Goal: Task Accomplishment & Management: Complete application form

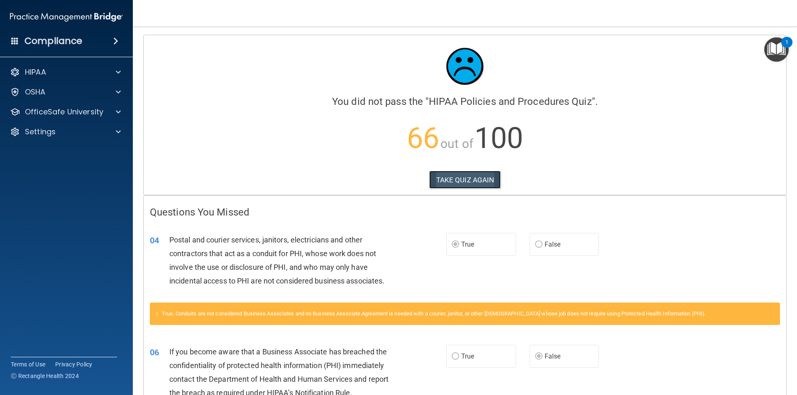
click at [451, 184] on button "TAKE QUIZ AGAIN" at bounding box center [465, 180] width 72 height 18
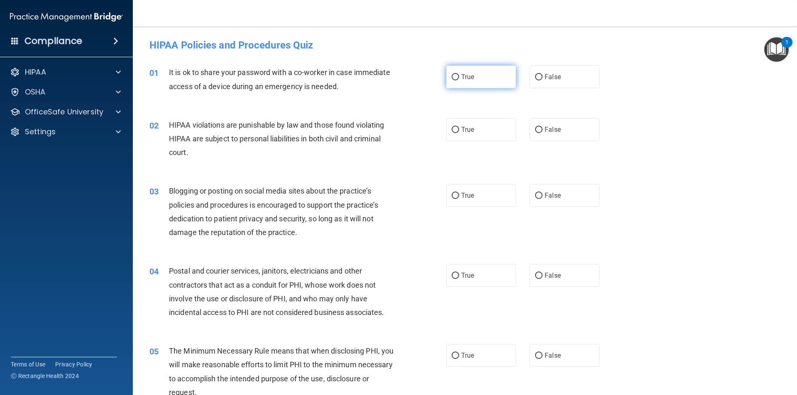
click at [460, 81] on label "True" at bounding box center [481, 77] width 70 height 23
click at [459, 81] on input "True" at bounding box center [454, 77] width 7 height 6
radio input "true"
click at [448, 126] on label "True" at bounding box center [481, 129] width 70 height 23
click at [451, 127] on input "True" at bounding box center [454, 130] width 7 height 6
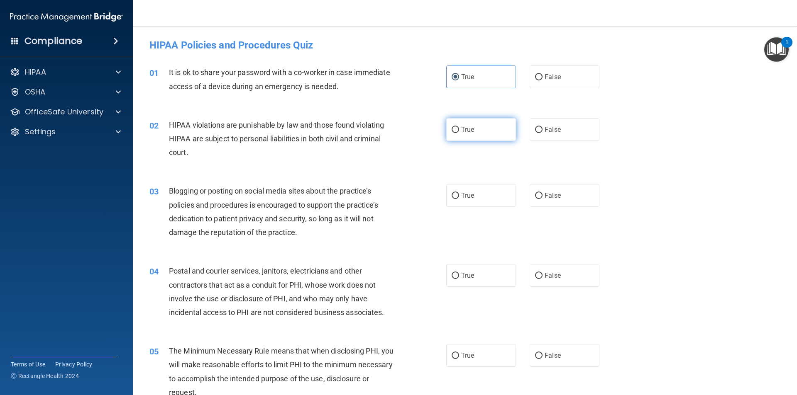
radio input "true"
click at [541, 200] on label "False" at bounding box center [564, 195] width 70 height 23
click at [541, 199] on input "False" at bounding box center [538, 196] width 7 height 6
radio input "true"
click at [536, 273] on input "False" at bounding box center [538, 276] width 7 height 6
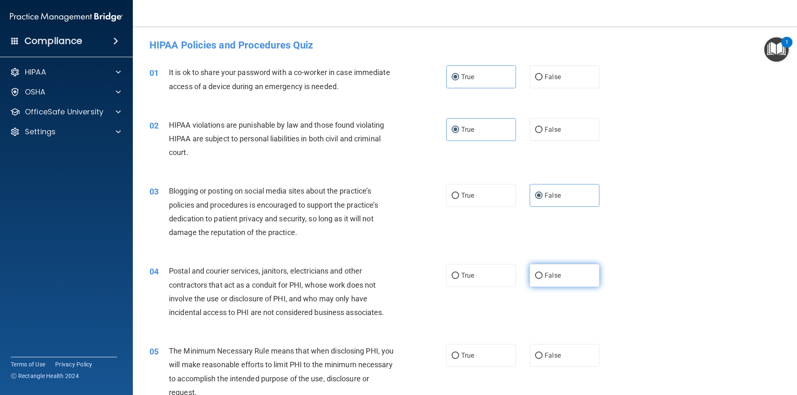
radio input "true"
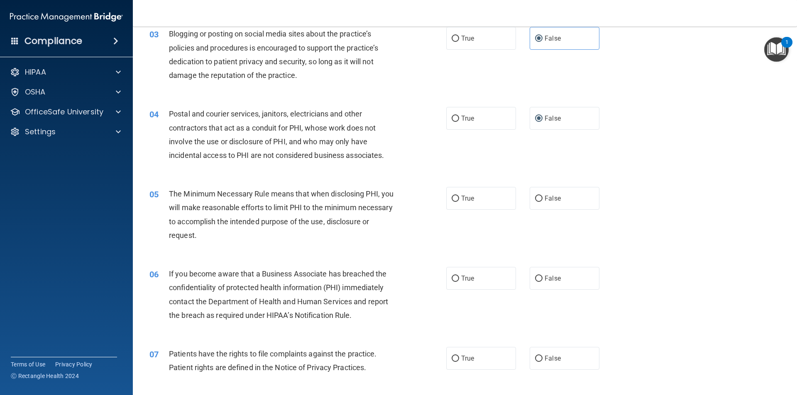
scroll to position [166, 0]
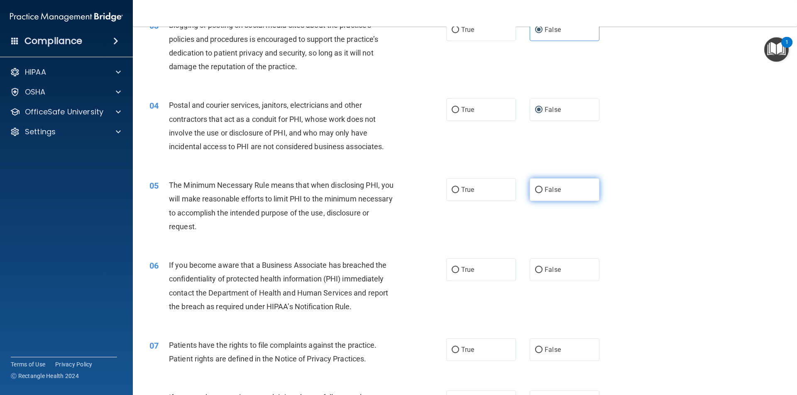
click at [544, 190] on span "False" at bounding box center [552, 190] width 16 height 8
click at [542, 190] on input "False" at bounding box center [538, 190] width 7 height 6
radio input "true"
click at [461, 272] on span "True" at bounding box center [467, 270] width 13 height 8
click at [459, 272] on input "True" at bounding box center [454, 270] width 7 height 6
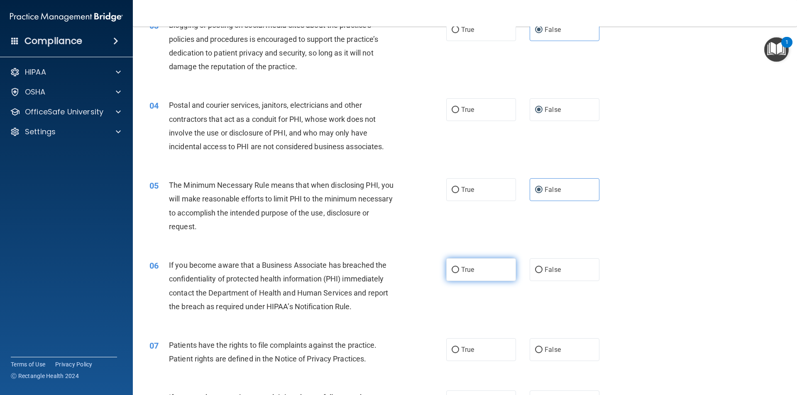
radio input "true"
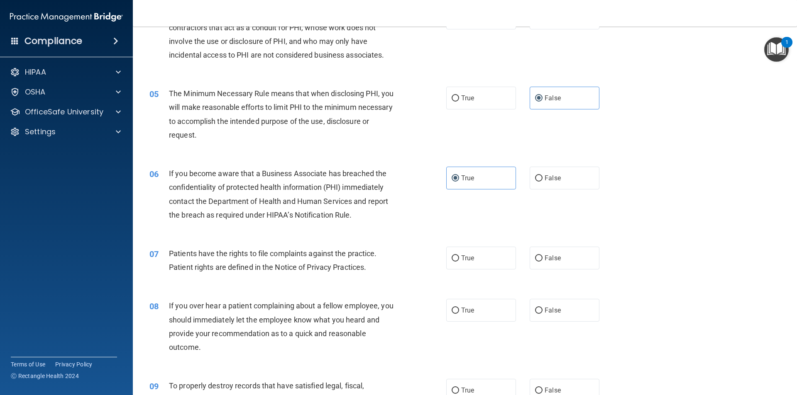
scroll to position [249, 0]
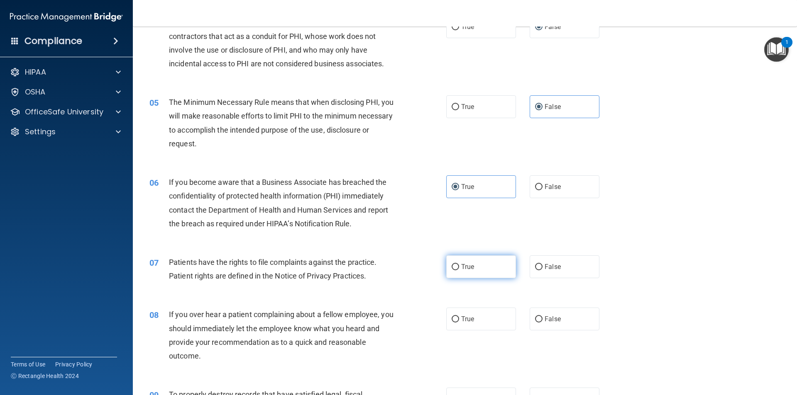
click at [461, 263] on span "True" at bounding box center [467, 267] width 13 height 8
click at [459, 264] on input "True" at bounding box center [454, 267] width 7 height 6
radio input "true"
click at [451, 317] on input "True" at bounding box center [454, 320] width 7 height 6
radio input "true"
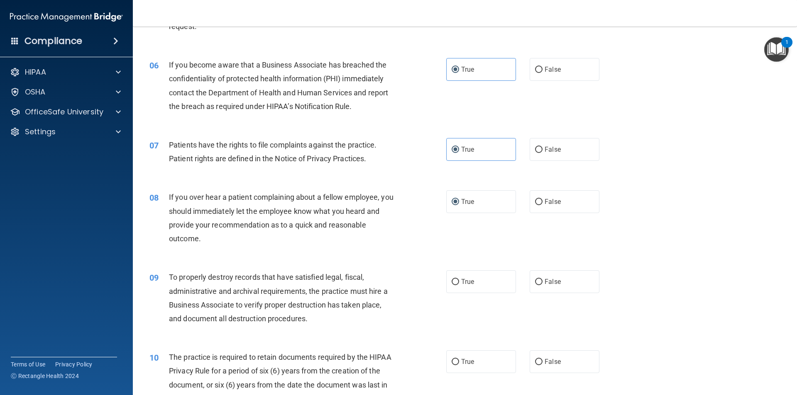
scroll to position [373, 0]
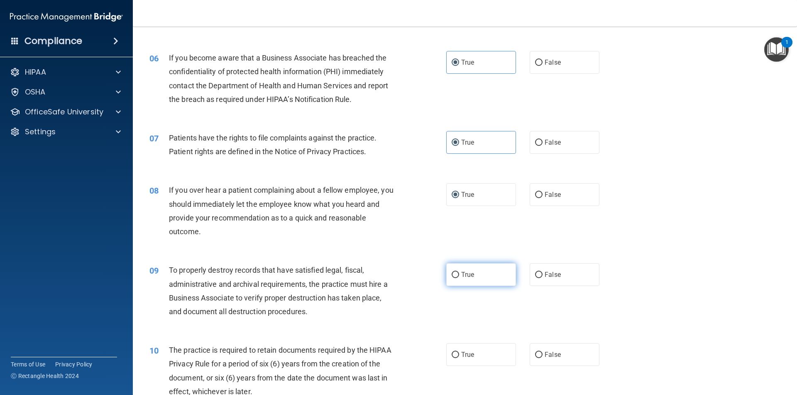
click at [453, 277] on input "True" at bounding box center [454, 275] width 7 height 6
radio input "true"
click at [540, 279] on label "False" at bounding box center [564, 274] width 70 height 23
click at [540, 278] on input "False" at bounding box center [538, 275] width 7 height 6
radio input "true"
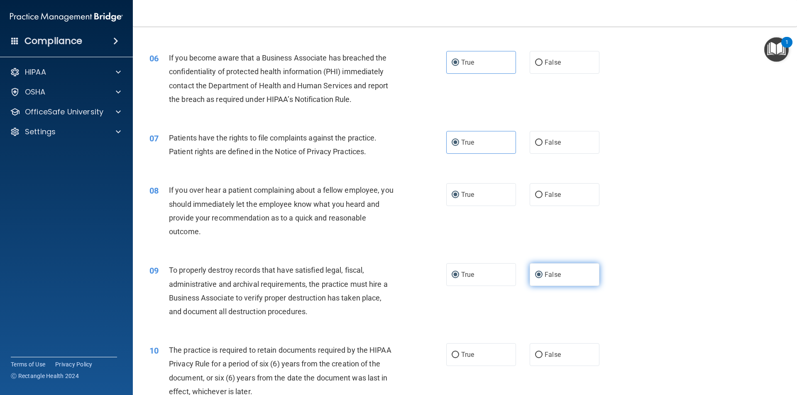
radio input "false"
click at [535, 355] on input "False" at bounding box center [538, 355] width 7 height 6
radio input "true"
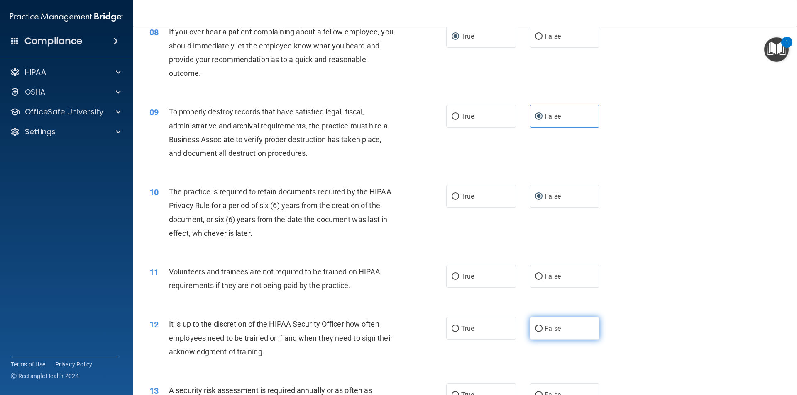
scroll to position [539, 0]
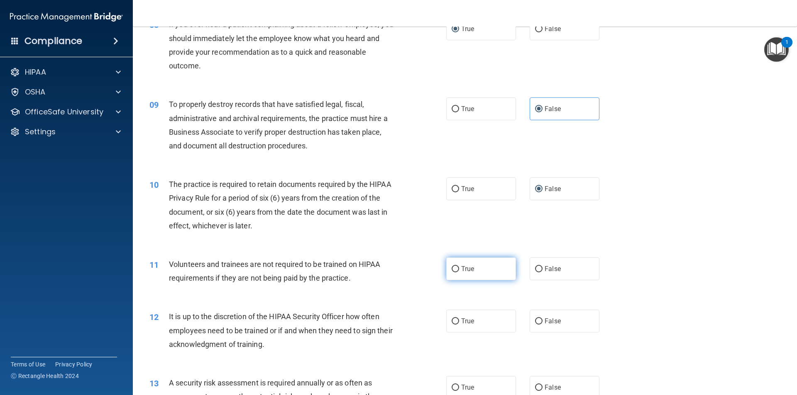
click at [468, 279] on label "True" at bounding box center [481, 269] width 70 height 23
click at [459, 273] on input "True" at bounding box center [454, 269] width 7 height 6
radio input "true"
click at [456, 320] on input "True" at bounding box center [454, 322] width 7 height 6
radio input "true"
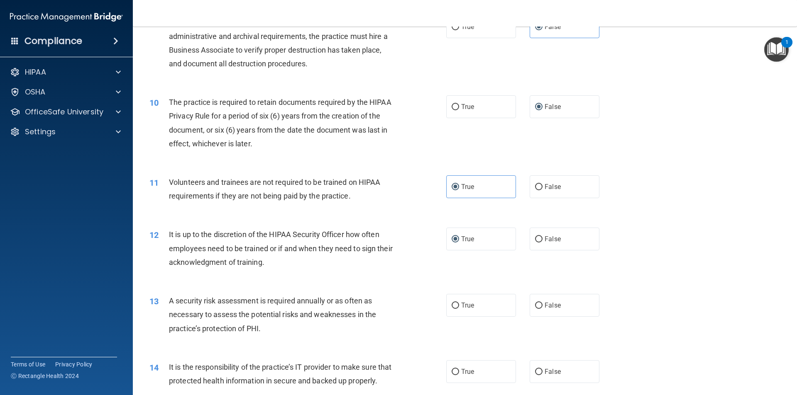
scroll to position [622, 0]
click at [453, 302] on input "True" at bounding box center [454, 305] width 7 height 6
radio input "true"
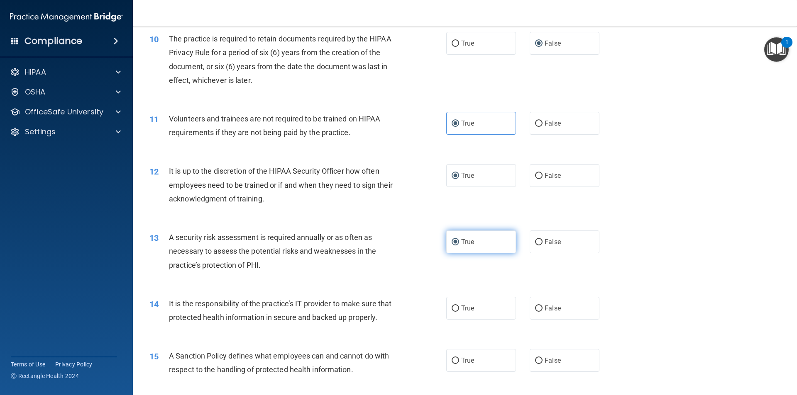
scroll to position [705, 0]
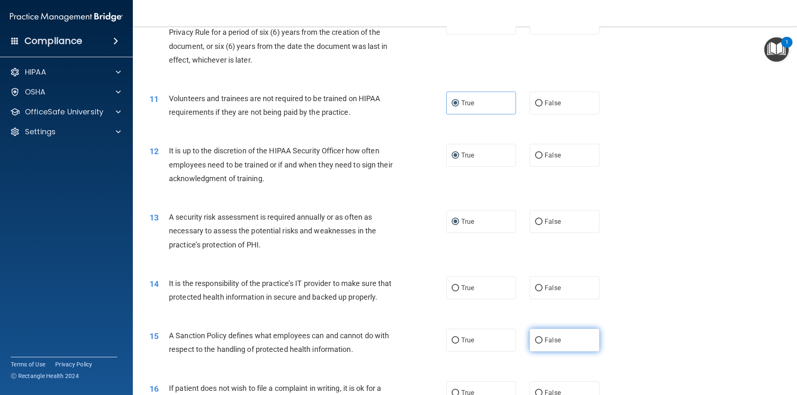
click at [544, 344] on span "False" at bounding box center [552, 341] width 16 height 8
click at [542, 344] on input "False" at bounding box center [538, 341] width 7 height 6
radio input "true"
click at [537, 288] on input "False" at bounding box center [538, 288] width 7 height 6
radio input "true"
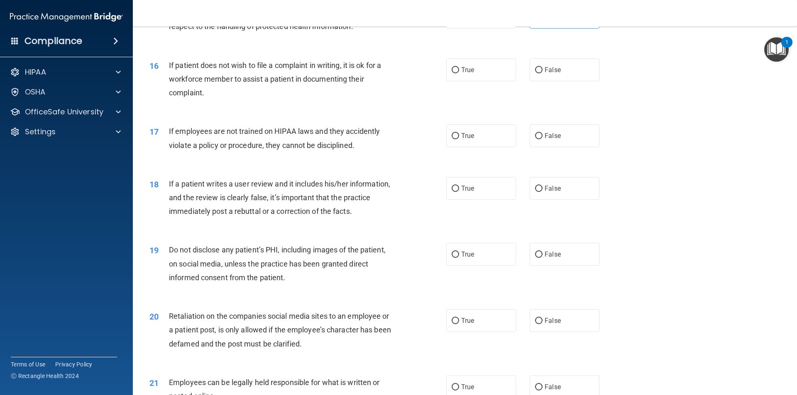
scroll to position [1037, 0]
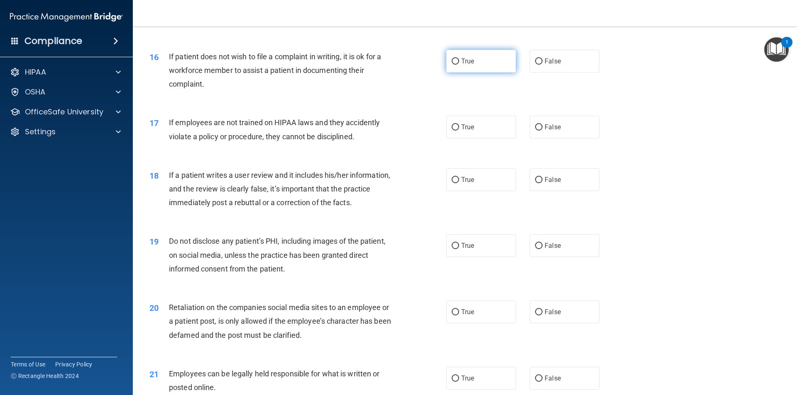
click at [463, 73] on label "True" at bounding box center [481, 61] width 70 height 23
click at [459, 65] on input "True" at bounding box center [454, 62] width 7 height 6
radio input "true"
click at [458, 139] on label "True" at bounding box center [481, 127] width 70 height 23
click at [458, 131] on input "True" at bounding box center [454, 127] width 7 height 6
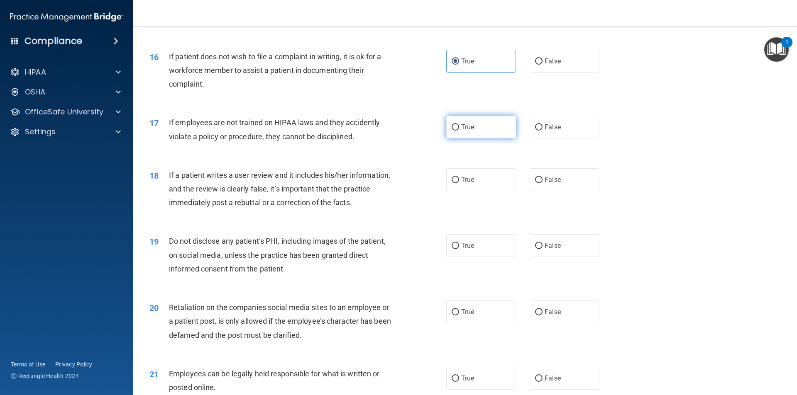
radio input "true"
click at [535, 188] on label "False" at bounding box center [564, 179] width 70 height 23
click at [535, 183] on input "False" at bounding box center [538, 180] width 7 height 6
radio input "true"
click at [476, 257] on label "True" at bounding box center [481, 245] width 70 height 23
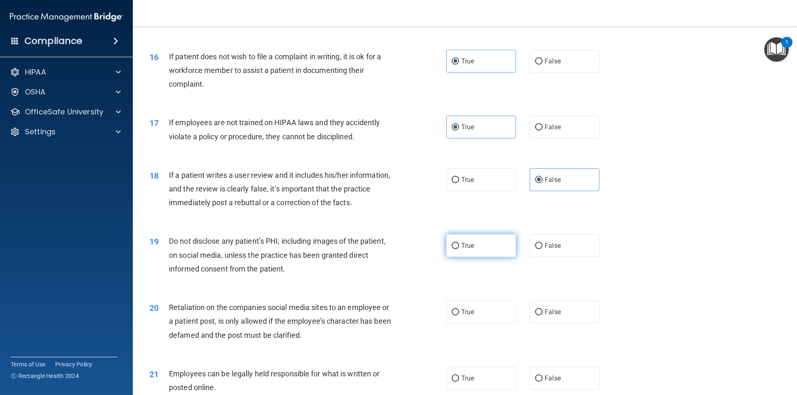
click at [459, 249] on input "True" at bounding box center [454, 246] width 7 height 6
radio input "true"
click at [463, 314] on div "20 Retaliation on the companies social media sites to an employee or a patient …" at bounding box center [464, 323] width 643 height 66
click at [462, 320] on label "True" at bounding box center [481, 312] width 70 height 23
click at [459, 316] on input "True" at bounding box center [454, 313] width 7 height 6
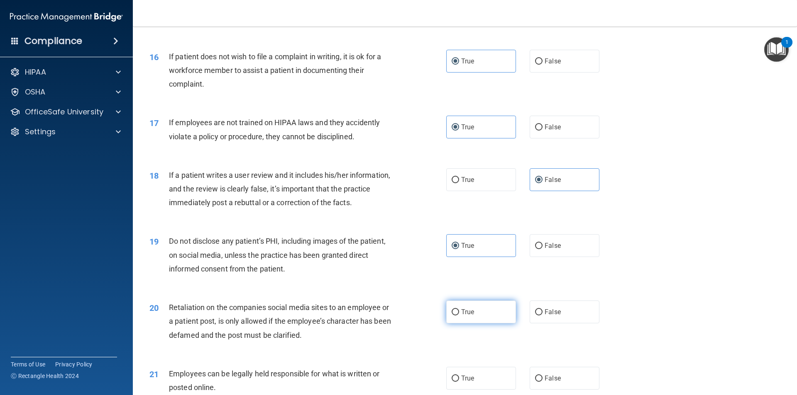
radio input "true"
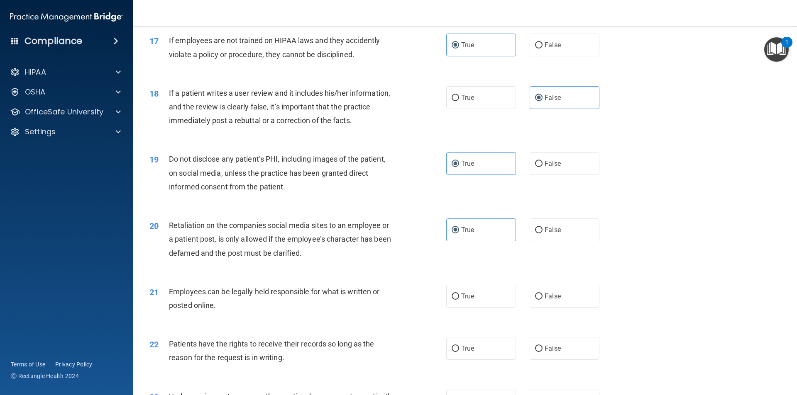
scroll to position [1162, 0]
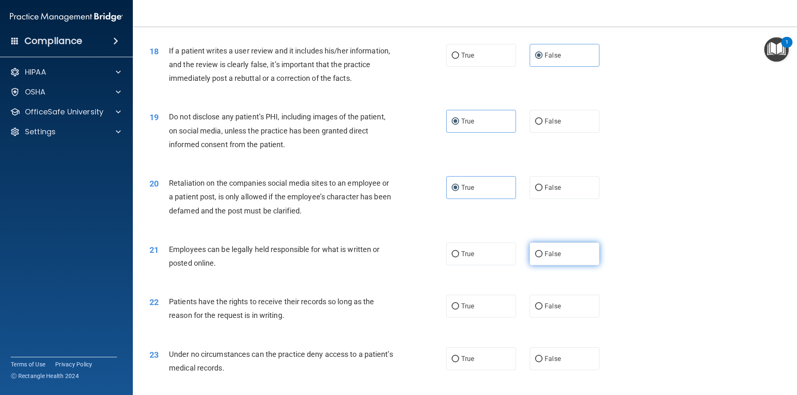
click at [544, 258] on span "False" at bounding box center [552, 254] width 16 height 8
click at [542, 258] on input "False" at bounding box center [538, 254] width 7 height 6
radio input "true"
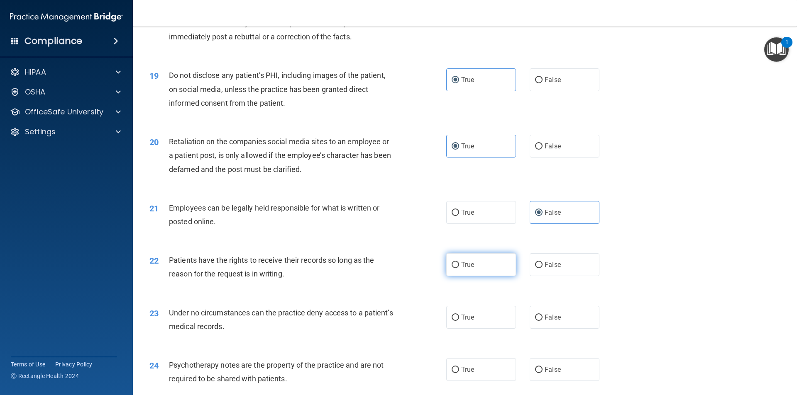
click at [487, 276] on label "True" at bounding box center [481, 265] width 70 height 23
click at [459, 268] on input "True" at bounding box center [454, 265] width 7 height 6
radio input "true"
click at [547, 329] on label "False" at bounding box center [564, 317] width 70 height 23
click at [542, 321] on input "False" at bounding box center [538, 318] width 7 height 6
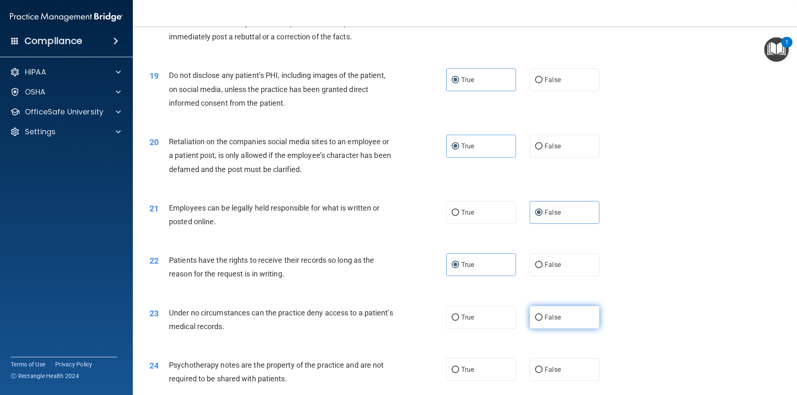
radio input "true"
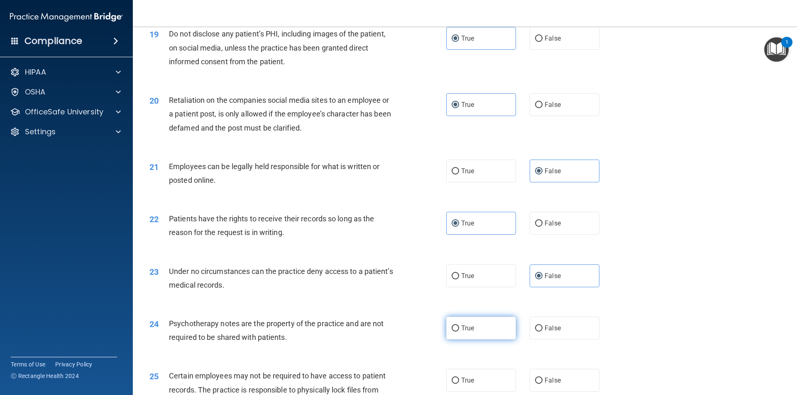
click at [474, 340] on label "True" at bounding box center [481, 328] width 70 height 23
click at [459, 332] on input "True" at bounding box center [454, 329] width 7 height 6
radio input "true"
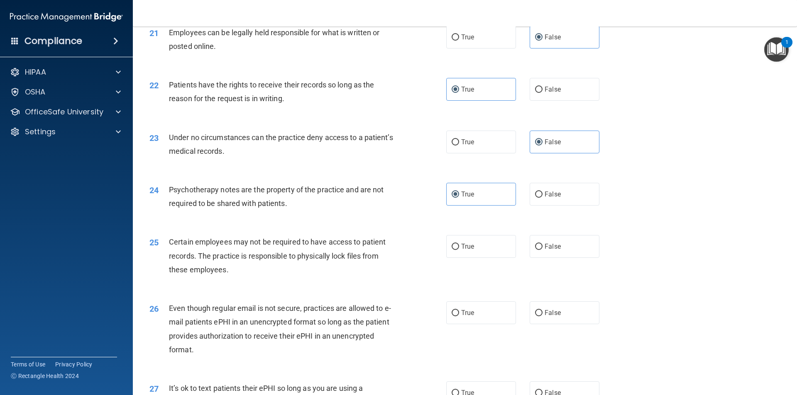
scroll to position [1411, 0]
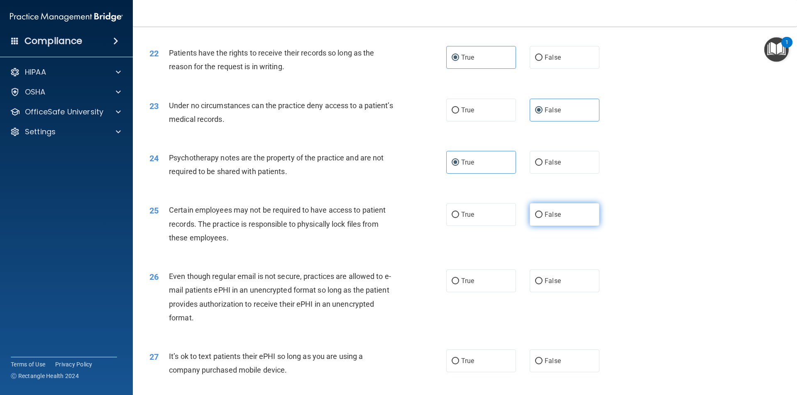
click at [535, 218] on input "False" at bounding box center [538, 215] width 7 height 6
radio input "true"
click at [462, 285] on span "True" at bounding box center [467, 281] width 13 height 8
click at [459, 285] on input "True" at bounding box center [454, 281] width 7 height 6
radio input "true"
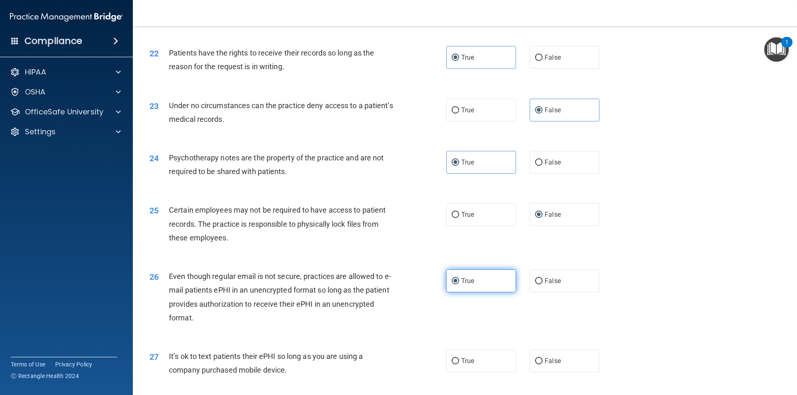
scroll to position [1452, 0]
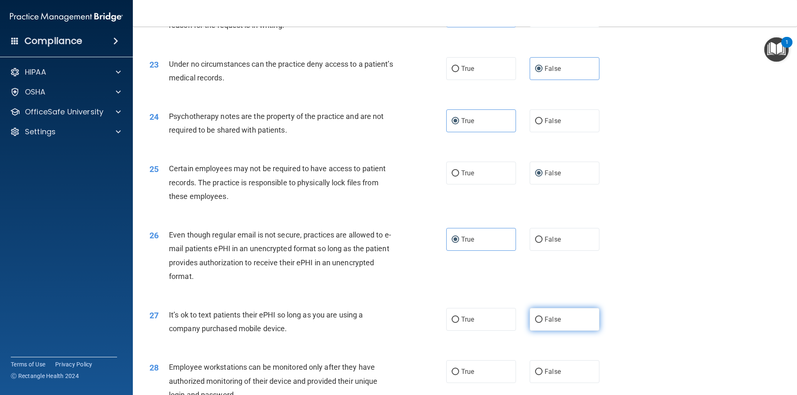
click at [539, 331] on label "False" at bounding box center [564, 319] width 70 height 23
click at [539, 323] on input "False" at bounding box center [538, 320] width 7 height 6
radio input "true"
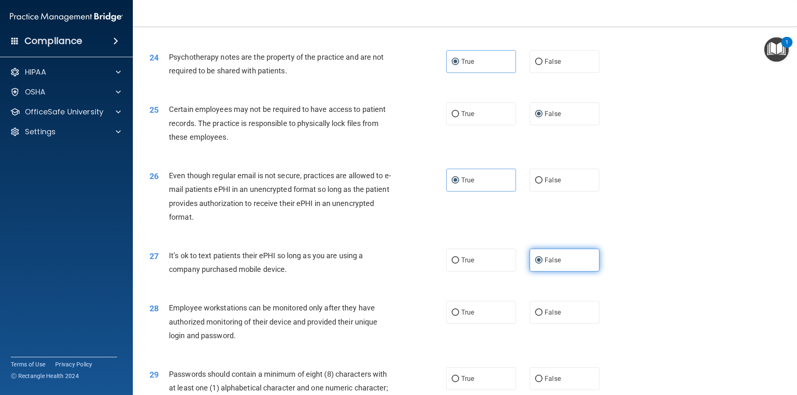
scroll to position [1535, 0]
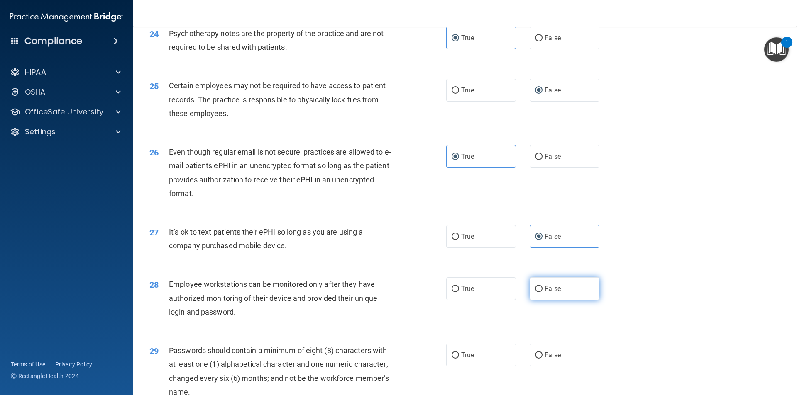
click at [535, 300] on label "False" at bounding box center [564, 289] width 70 height 23
click at [535, 293] on input "False" at bounding box center [538, 289] width 7 height 6
radio input "true"
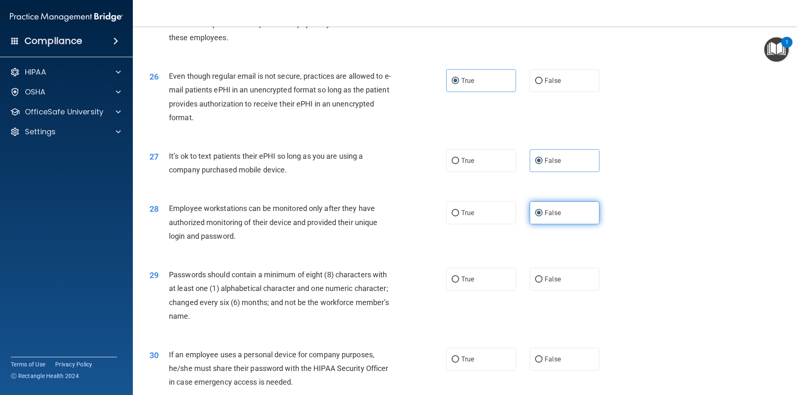
scroll to position [1618, 0]
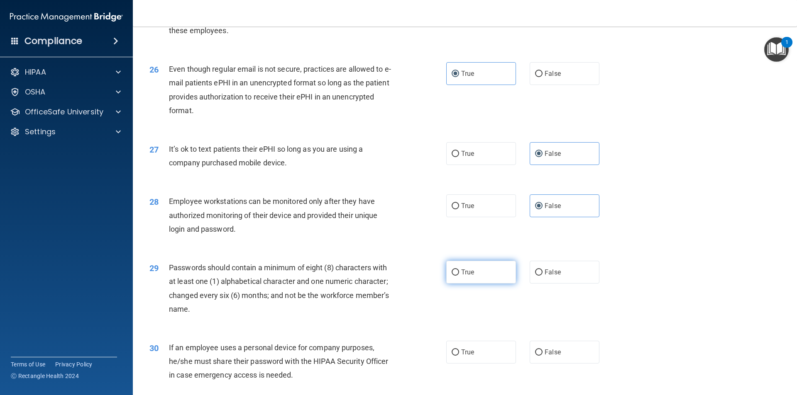
click at [476, 283] on label "True" at bounding box center [481, 272] width 70 height 23
click at [459, 276] on input "True" at bounding box center [454, 273] width 7 height 6
radio input "true"
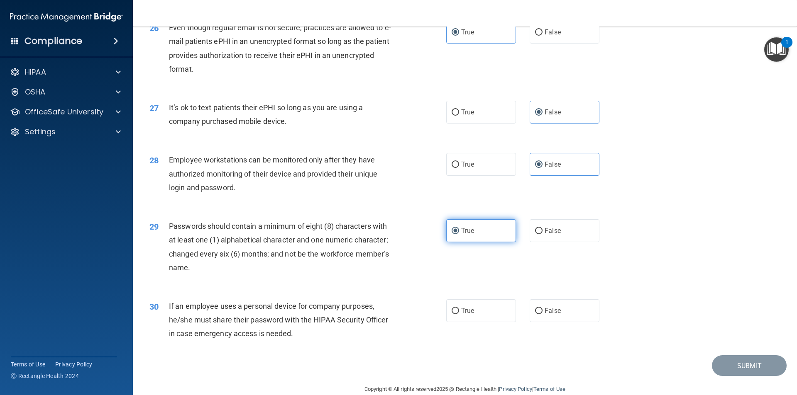
scroll to position [1688, 0]
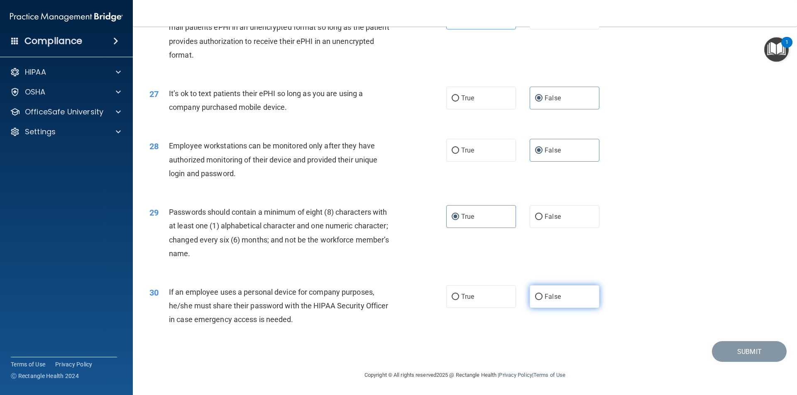
click at [535, 300] on input "False" at bounding box center [538, 297] width 7 height 6
radio input "true"
click at [725, 349] on button "Submit" at bounding box center [749, 352] width 75 height 21
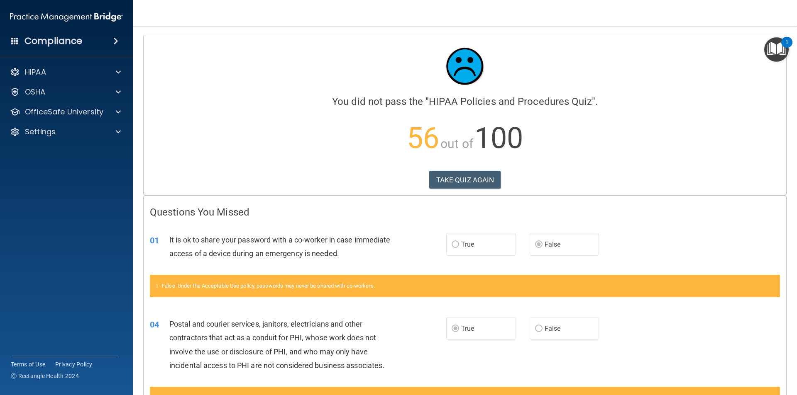
scroll to position [41, 0]
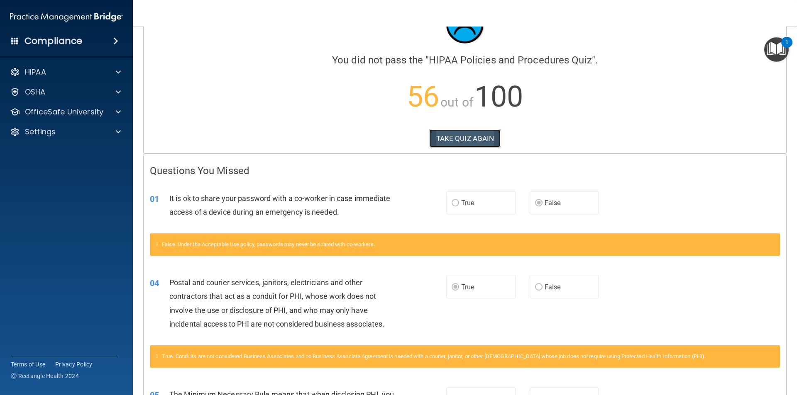
click at [461, 140] on button "TAKE QUIZ AGAIN" at bounding box center [465, 138] width 72 height 18
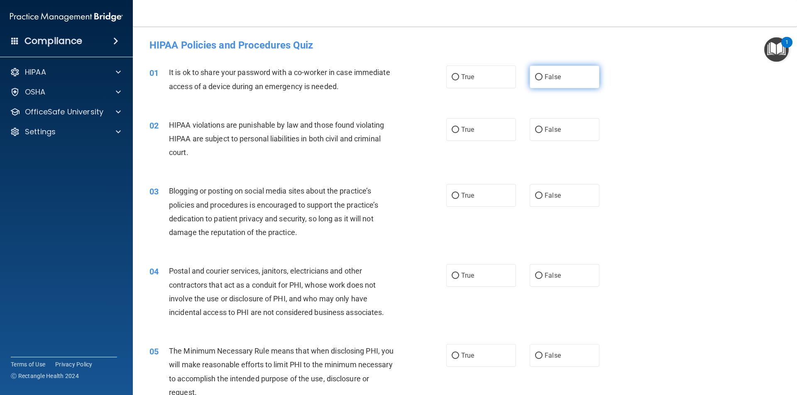
click at [529, 83] on label "False" at bounding box center [564, 77] width 70 height 23
click at [535, 81] on input "False" at bounding box center [538, 77] width 7 height 6
radio input "true"
click at [489, 125] on label "True" at bounding box center [481, 129] width 70 height 23
click at [459, 127] on input "True" at bounding box center [454, 130] width 7 height 6
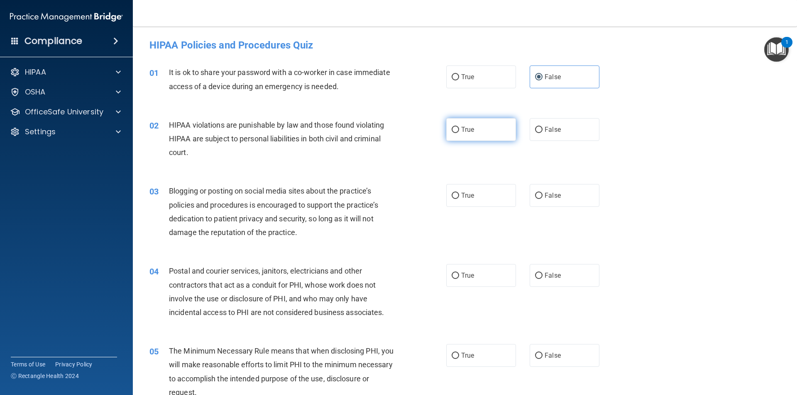
radio input "true"
click at [546, 188] on label "False" at bounding box center [564, 195] width 70 height 23
click at [542, 193] on input "False" at bounding box center [538, 196] width 7 height 6
radio input "true"
click at [460, 267] on label "True" at bounding box center [481, 275] width 70 height 23
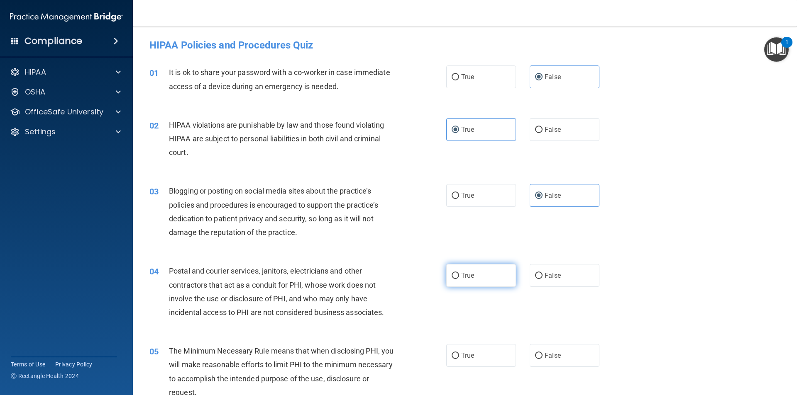
click at [459, 273] on input "True" at bounding box center [454, 276] width 7 height 6
radio input "true"
click at [461, 347] on label "True" at bounding box center [481, 355] width 70 height 23
click at [459, 353] on input "True" at bounding box center [454, 356] width 7 height 6
radio input "true"
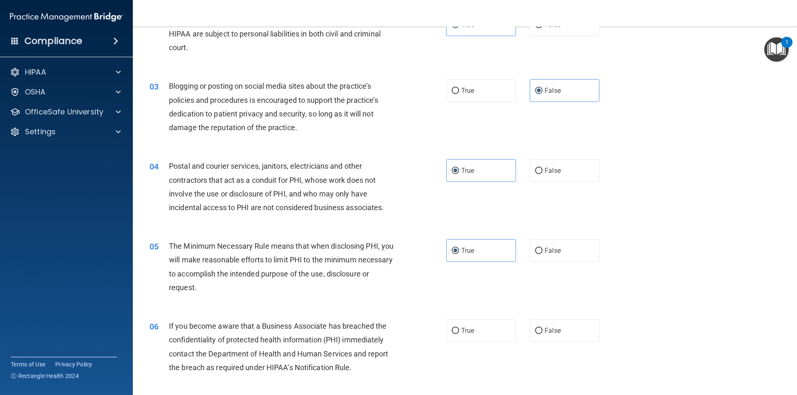
scroll to position [124, 0]
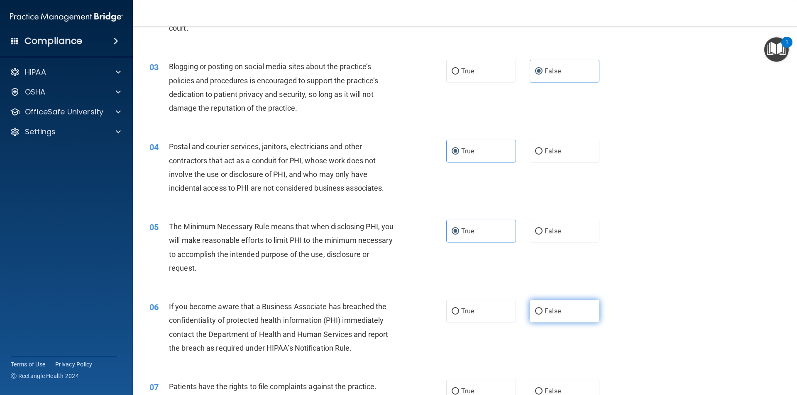
click at [553, 304] on label "False" at bounding box center [564, 311] width 70 height 23
click at [542, 309] on input "False" at bounding box center [538, 312] width 7 height 6
radio input "true"
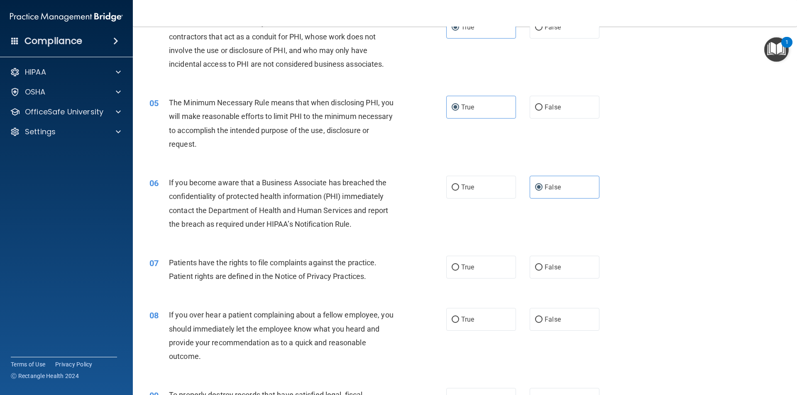
scroll to position [249, 0]
click at [480, 282] on div "07 Patients have the rights to file complaints against the practice. Patient ri…" at bounding box center [464, 271] width 643 height 52
click at [480, 270] on label "True" at bounding box center [481, 267] width 70 height 23
click at [459, 270] on input "True" at bounding box center [454, 267] width 7 height 6
radio input "true"
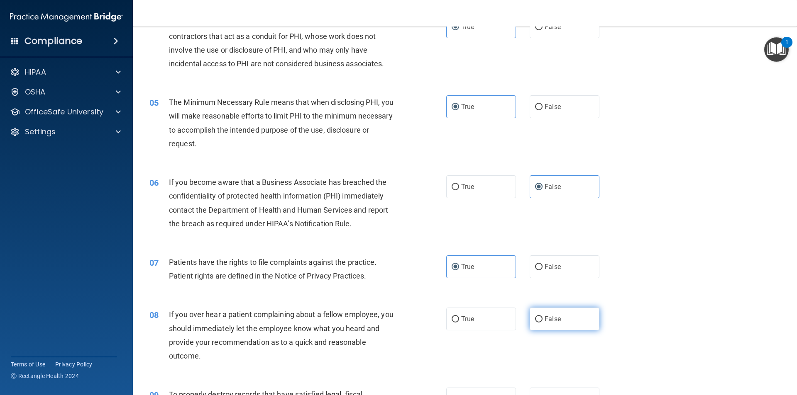
click at [542, 315] on label "False" at bounding box center [564, 319] width 70 height 23
click at [542, 317] on input "False" at bounding box center [538, 320] width 7 height 6
radio input "true"
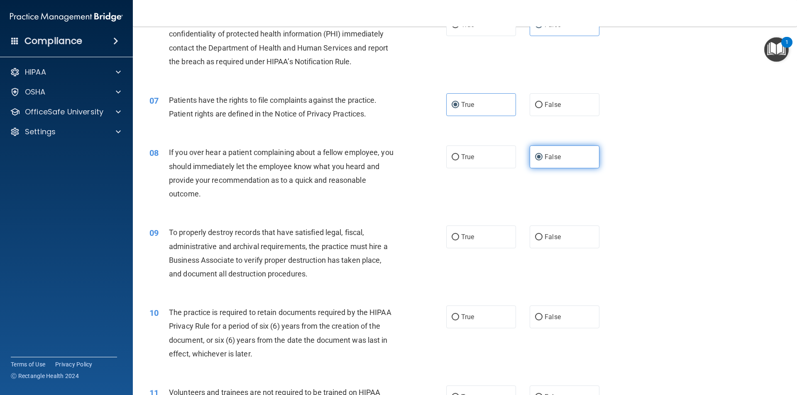
scroll to position [415, 0]
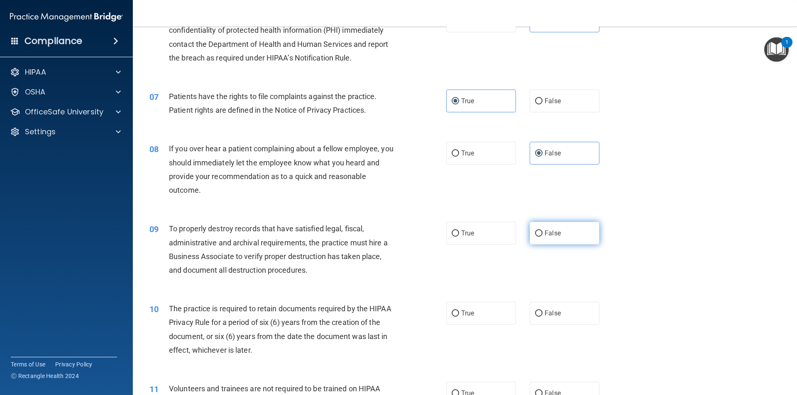
click at [555, 241] on label "False" at bounding box center [564, 233] width 70 height 23
click at [542, 237] on input "False" at bounding box center [538, 234] width 7 height 6
radio input "true"
click at [471, 316] on label "True" at bounding box center [481, 313] width 70 height 23
click at [459, 316] on input "True" at bounding box center [454, 314] width 7 height 6
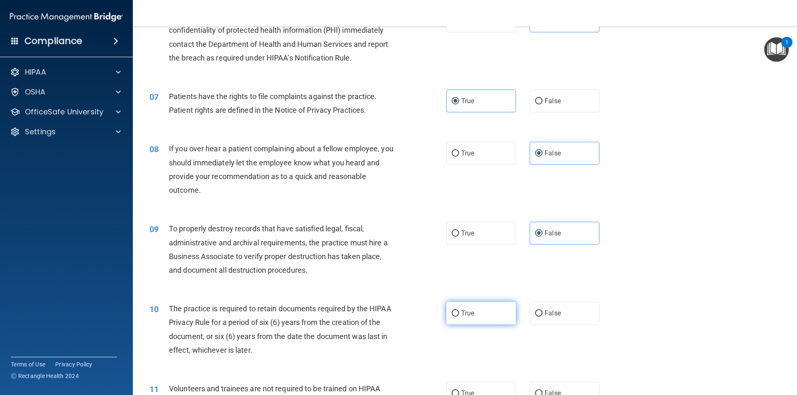
radio input "true"
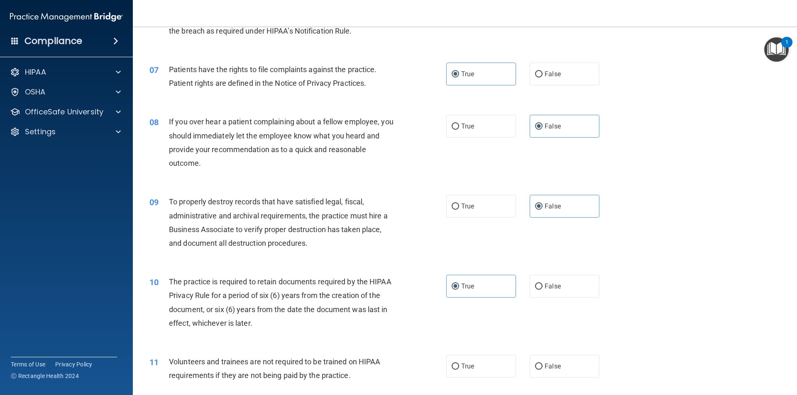
scroll to position [456, 0]
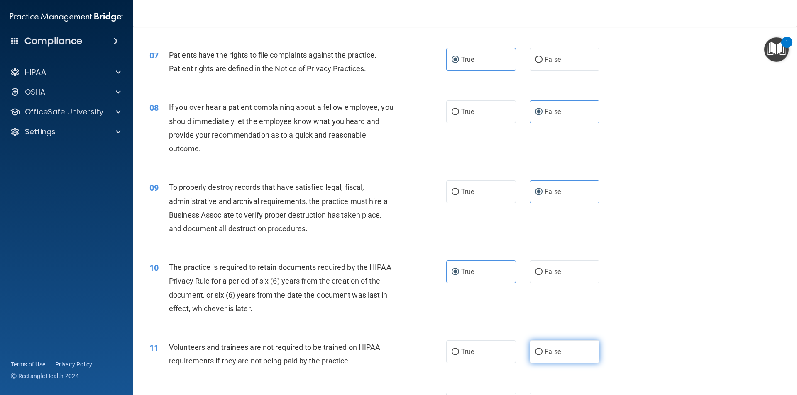
click at [544, 356] on label "False" at bounding box center [564, 352] width 70 height 23
click at [542, 356] on input "False" at bounding box center [538, 352] width 7 height 6
radio input "true"
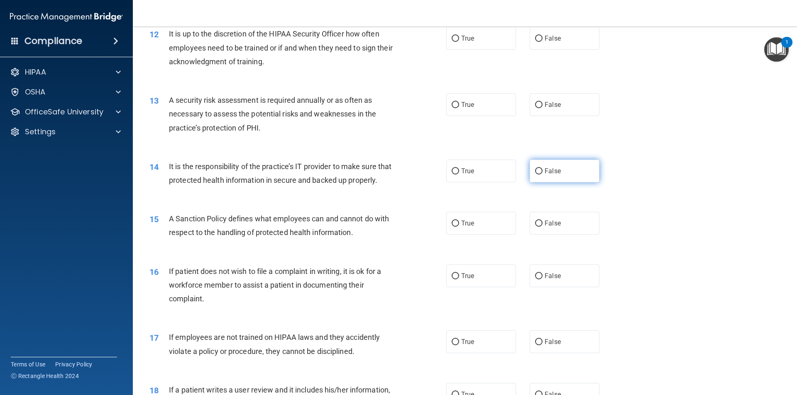
scroll to position [830, 0]
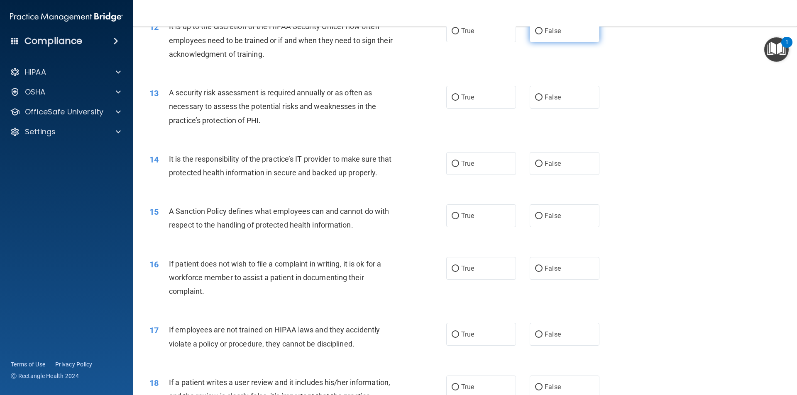
click at [537, 34] on input "False" at bounding box center [538, 31] width 7 height 6
radio input "true"
click at [477, 104] on label "True" at bounding box center [481, 97] width 70 height 23
click at [459, 101] on input "True" at bounding box center [454, 98] width 7 height 6
radio input "true"
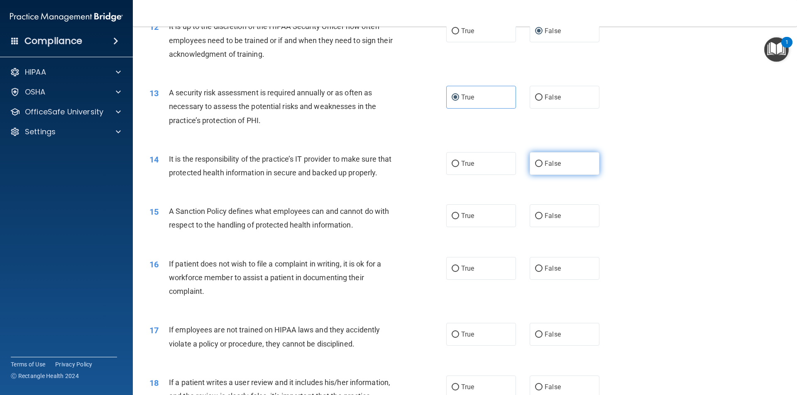
click at [540, 164] on label "False" at bounding box center [564, 163] width 70 height 23
click at [540, 164] on input "False" at bounding box center [538, 164] width 7 height 6
radio input "true"
click at [537, 169] on label "False" at bounding box center [564, 163] width 70 height 23
click at [537, 167] on input "False" at bounding box center [538, 164] width 7 height 6
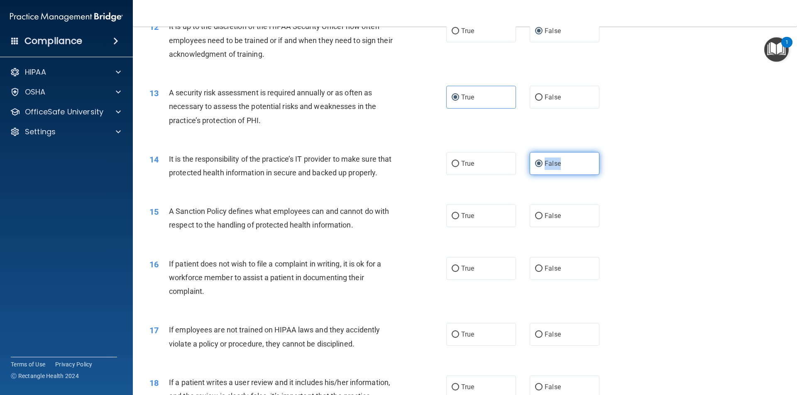
click at [537, 169] on label "False" at bounding box center [564, 163] width 70 height 23
click at [537, 167] on input "False" at bounding box center [538, 164] width 7 height 6
click at [536, 210] on div "15 A Sanction Policy defines what employees can and cannot do with respect to t…" at bounding box center [464, 220] width 643 height 52
click at [536, 223] on label "False" at bounding box center [564, 216] width 70 height 23
click at [536, 220] on input "False" at bounding box center [538, 216] width 7 height 6
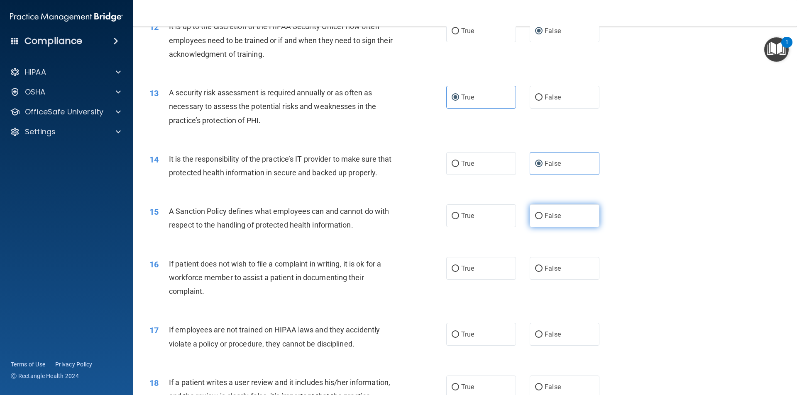
radio input "true"
click at [476, 275] on label "True" at bounding box center [481, 268] width 70 height 23
click at [459, 272] on input "True" at bounding box center [454, 269] width 7 height 6
radio input "true"
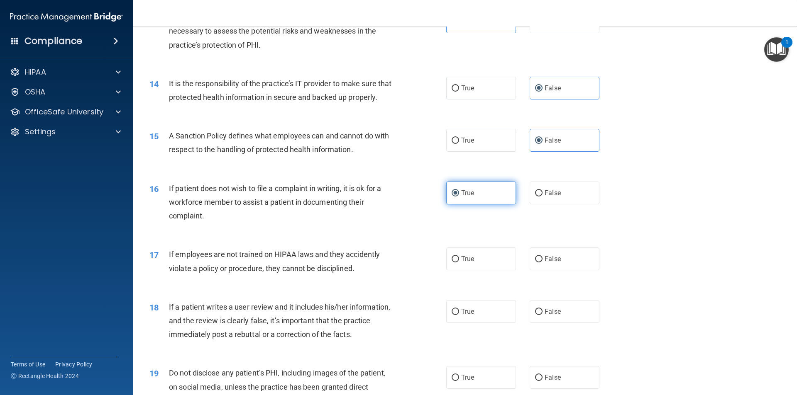
scroll to position [913, 0]
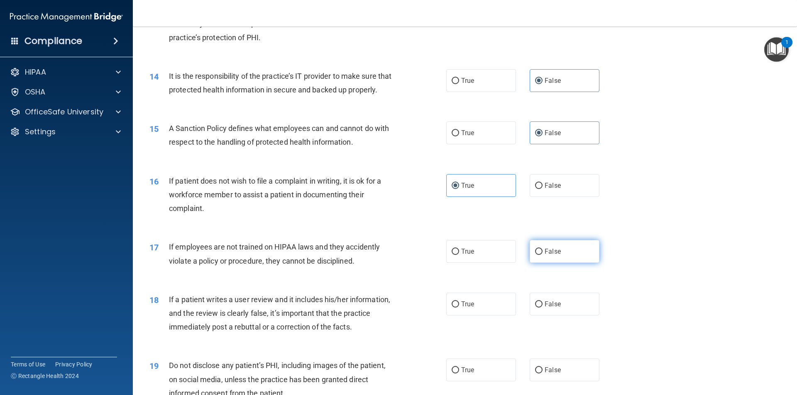
click at [535, 255] on input "False" at bounding box center [538, 252] width 7 height 6
radio input "true"
click at [544, 308] on span "False" at bounding box center [552, 304] width 16 height 8
click at [541, 308] on input "False" at bounding box center [538, 305] width 7 height 6
radio input "true"
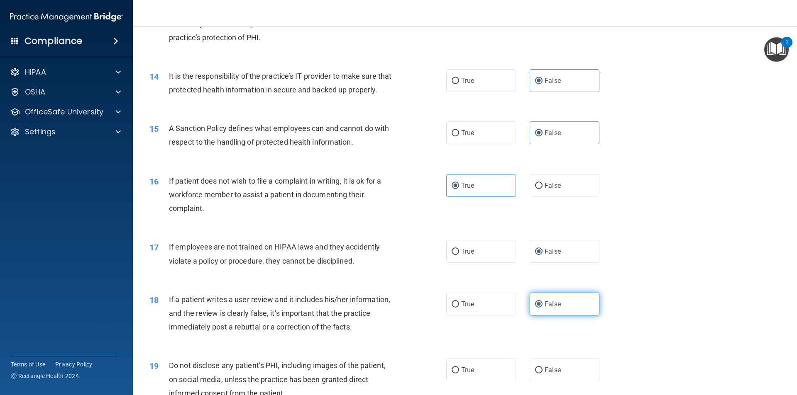
scroll to position [1037, 0]
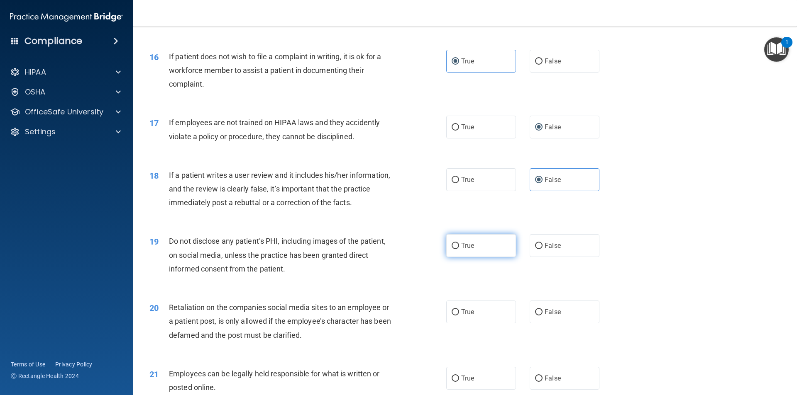
click at [466, 252] on label "True" at bounding box center [481, 245] width 70 height 23
click at [459, 249] on input "True" at bounding box center [454, 246] width 7 height 6
radio input "true"
click at [559, 257] on label "False" at bounding box center [564, 245] width 70 height 23
click at [542, 249] on input "False" at bounding box center [538, 246] width 7 height 6
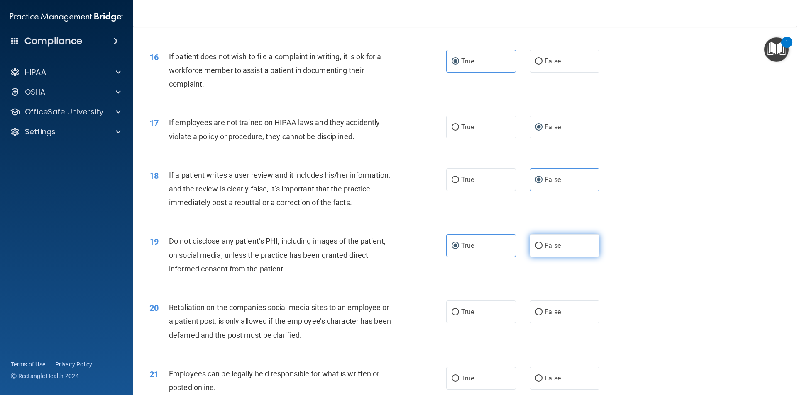
radio input "true"
click at [469, 250] on span "True" at bounding box center [467, 246] width 13 height 8
click at [473, 257] on label "True" at bounding box center [481, 245] width 70 height 23
click at [459, 249] on input "True" at bounding box center [454, 246] width 7 height 6
radio input "true"
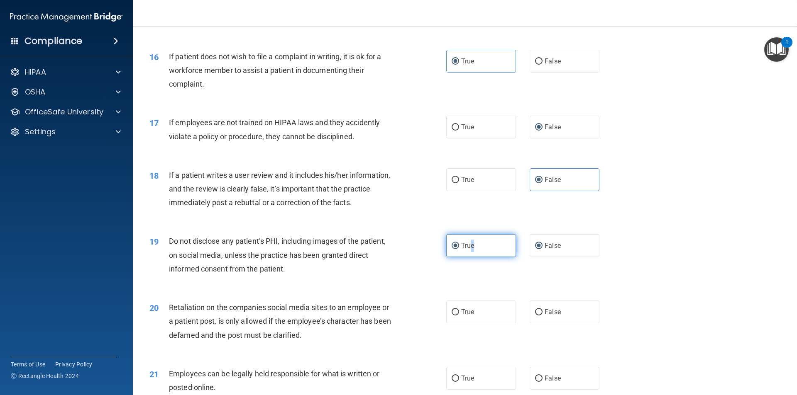
radio input "false"
click at [556, 316] on span "False" at bounding box center [552, 312] width 16 height 8
click at [542, 316] on input "False" at bounding box center [538, 313] width 7 height 6
radio input "true"
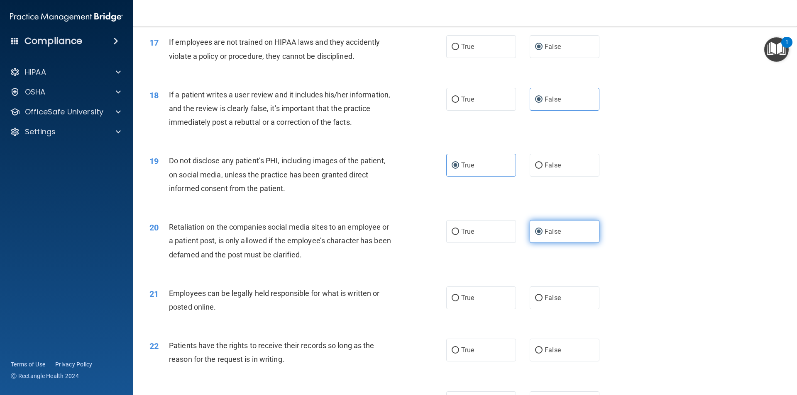
scroll to position [1120, 0]
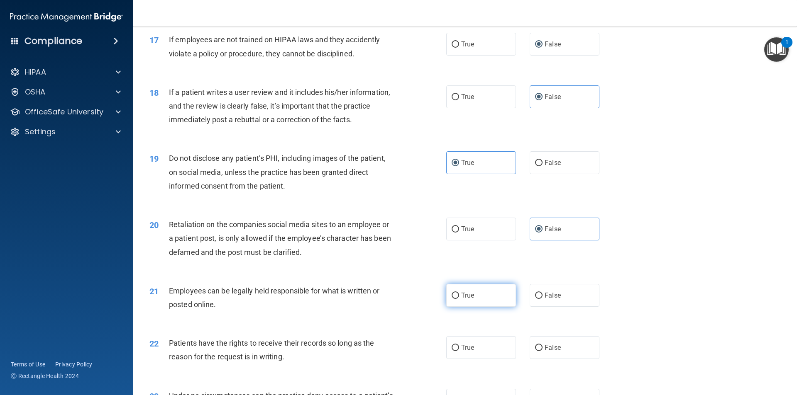
click at [465, 307] on label "True" at bounding box center [481, 295] width 70 height 23
click at [459, 299] on input "True" at bounding box center [454, 296] width 7 height 6
radio input "true"
click at [550, 355] on label "False" at bounding box center [564, 348] width 70 height 23
click at [542, 351] on input "False" at bounding box center [538, 348] width 7 height 6
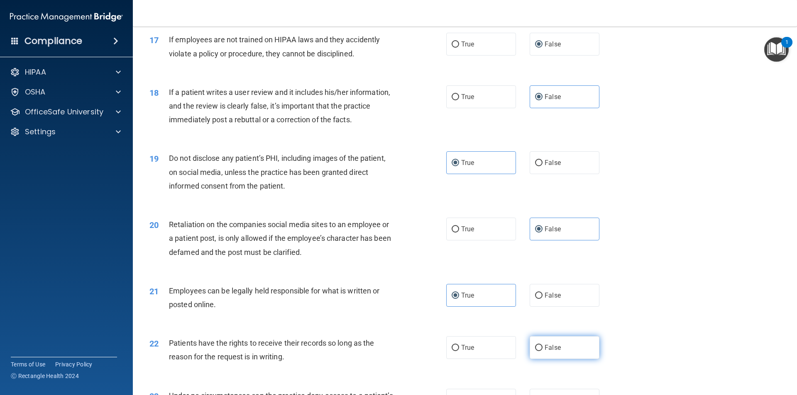
radio input "true"
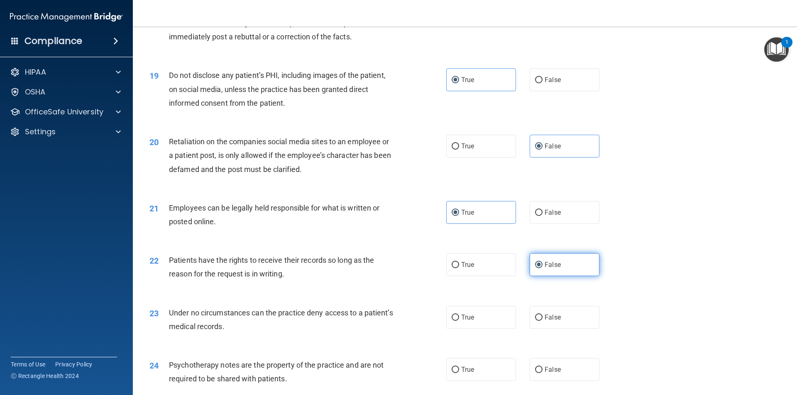
scroll to position [1245, 0]
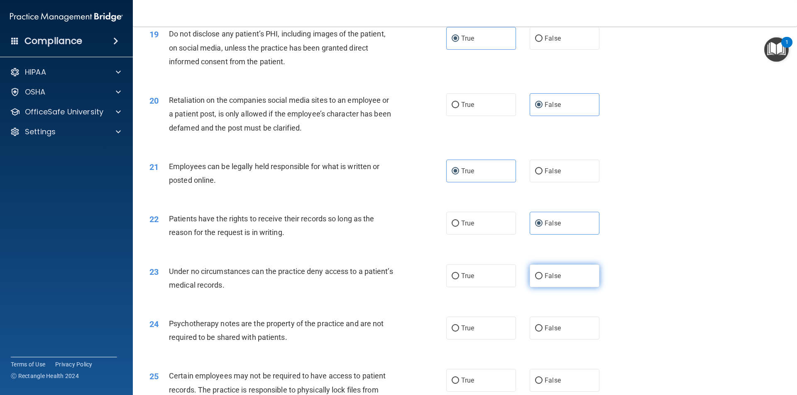
click at [542, 288] on label "False" at bounding box center [564, 276] width 70 height 23
click at [542, 280] on input "False" at bounding box center [538, 276] width 7 height 6
radio input "true"
click at [483, 337] on label "True" at bounding box center [481, 328] width 70 height 23
click at [459, 332] on input "True" at bounding box center [454, 329] width 7 height 6
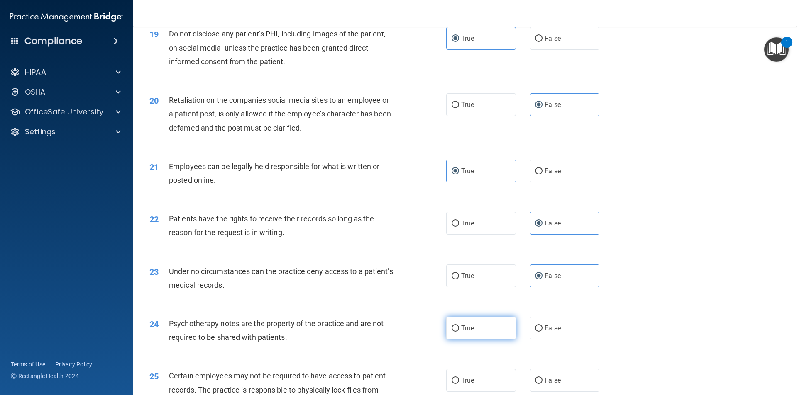
radio input "true"
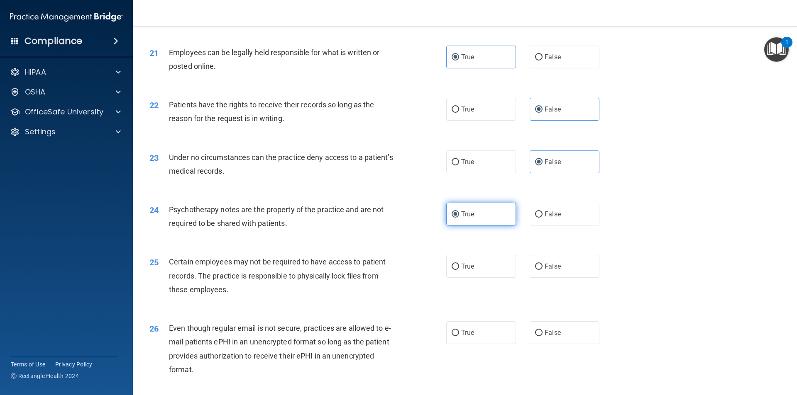
scroll to position [1369, 0]
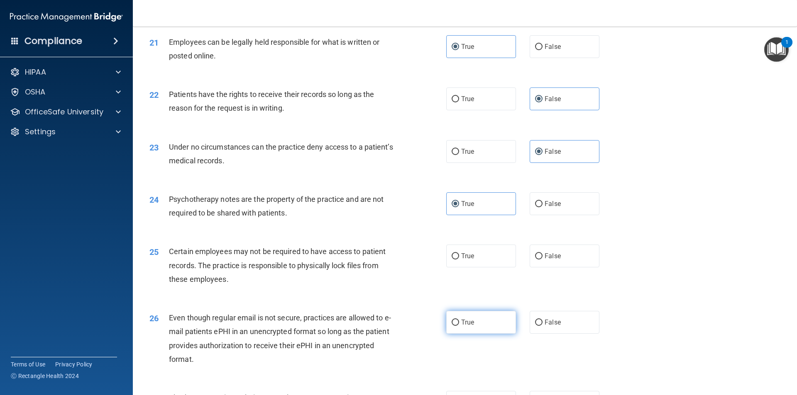
click at [490, 334] on label "True" at bounding box center [481, 322] width 70 height 23
click at [459, 326] on input "True" at bounding box center [454, 323] width 7 height 6
radio input "true"
click at [478, 283] on div "25 Certain employees may not be required to have access to patient records. The…" at bounding box center [464, 267] width 643 height 66
click at [479, 268] on label "True" at bounding box center [481, 256] width 70 height 23
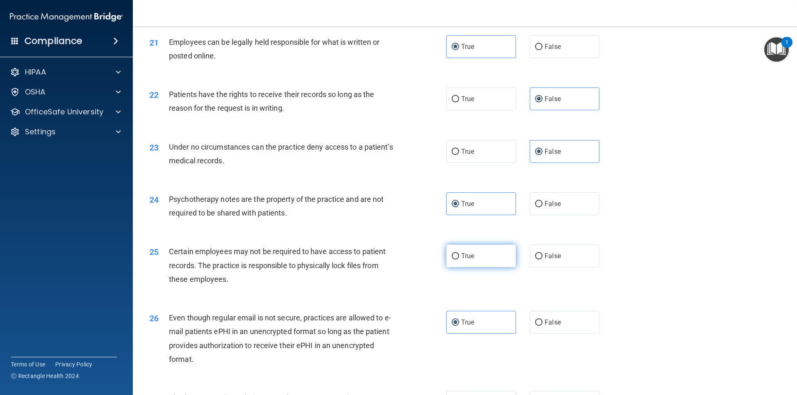
click at [459, 260] on input "True" at bounding box center [454, 257] width 7 height 6
radio input "true"
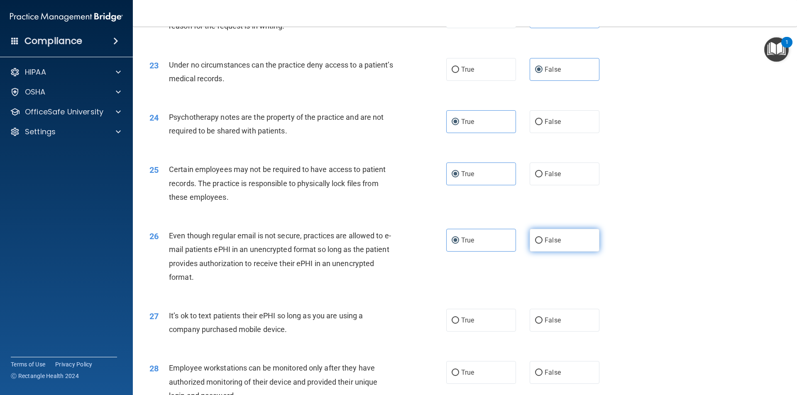
scroll to position [1452, 0]
click at [548, 324] on span "False" at bounding box center [552, 320] width 16 height 8
click at [542, 323] on input "False" at bounding box center [538, 320] width 7 height 6
radio input "true"
click at [534, 378] on label "False" at bounding box center [564, 372] width 70 height 23
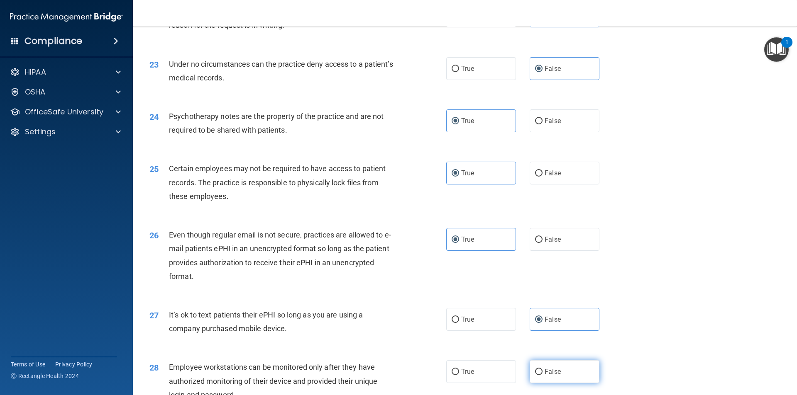
click at [535, 376] on input "False" at bounding box center [538, 372] width 7 height 6
radio input "true"
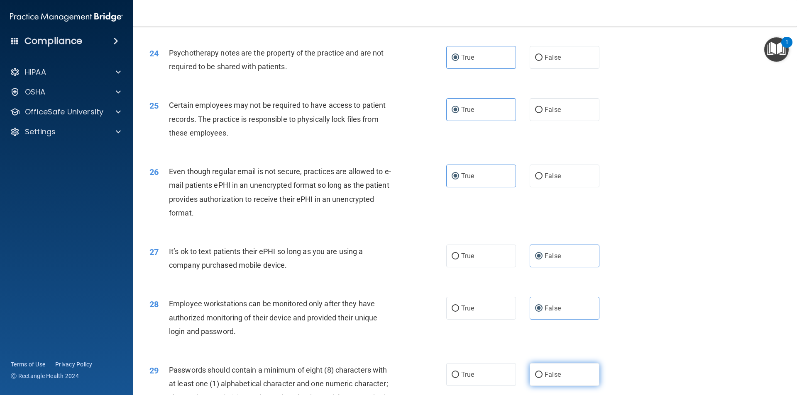
scroll to position [1535, 0]
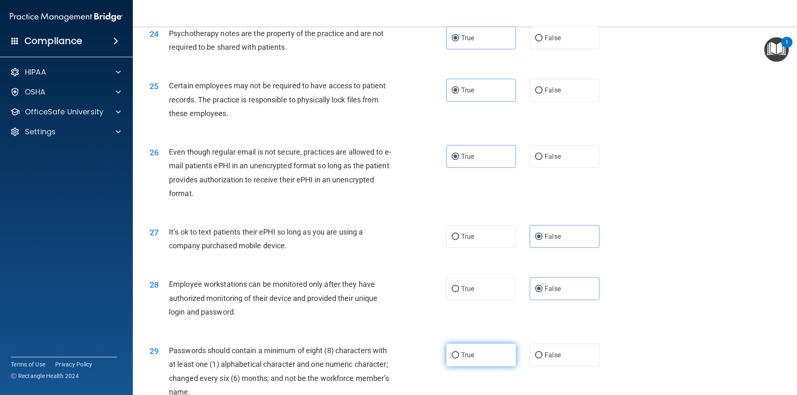
click at [487, 367] on label "True" at bounding box center [481, 355] width 70 height 23
click at [459, 359] on input "True" at bounding box center [454, 356] width 7 height 6
radio input "true"
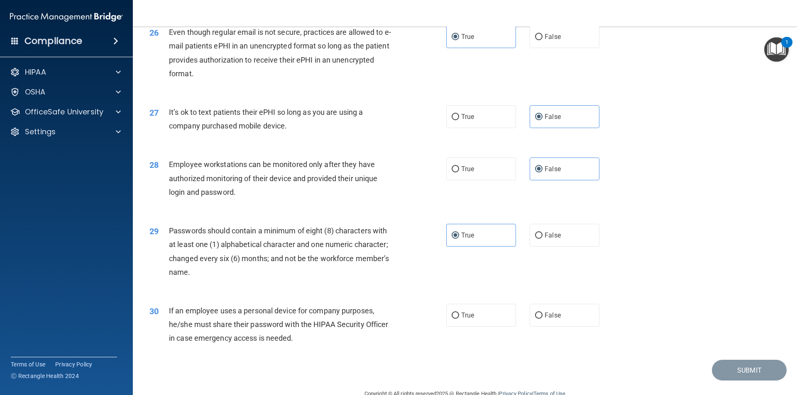
scroll to position [1660, 0]
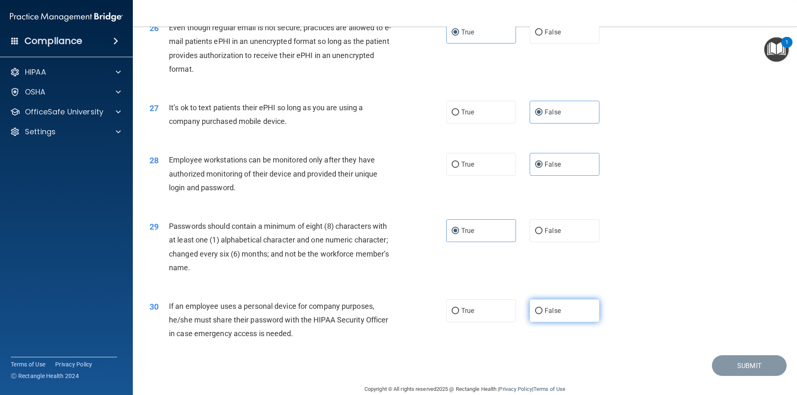
click at [537, 315] on input "False" at bounding box center [538, 311] width 7 height 6
radio input "true"
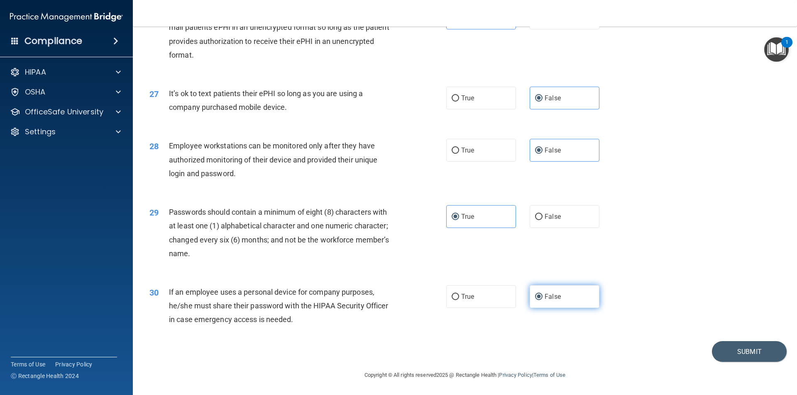
scroll to position [1688, 0]
click at [751, 354] on button "Submit" at bounding box center [749, 352] width 75 height 21
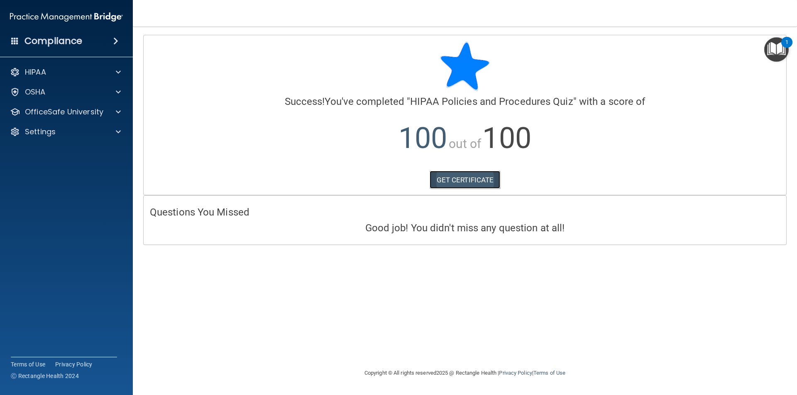
click at [472, 182] on link "GET CERTIFICATE" at bounding box center [464, 180] width 71 height 18
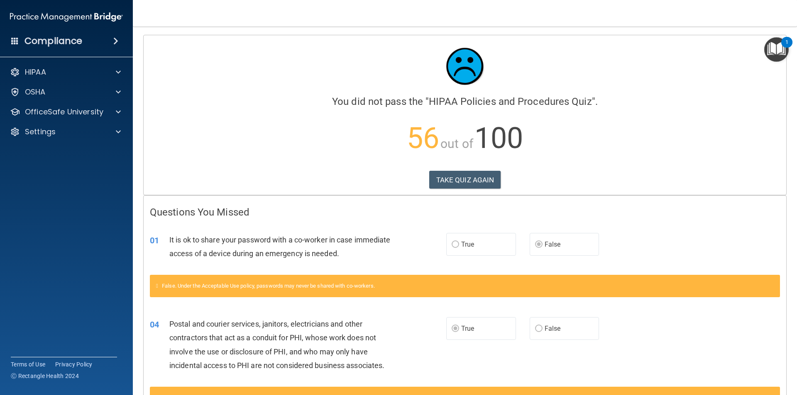
click at [782, 47] on img "Open Resource Center, 1 new notification" at bounding box center [776, 49] width 24 height 24
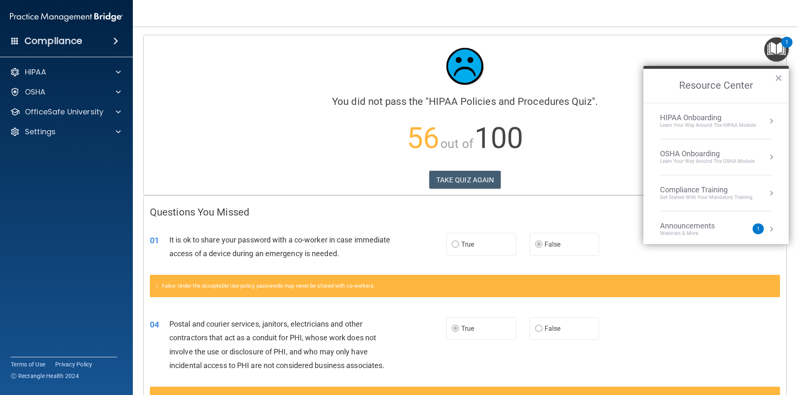
click at [712, 122] on div "Learn Your Way around the HIPAA module" at bounding box center [708, 125] width 96 height 7
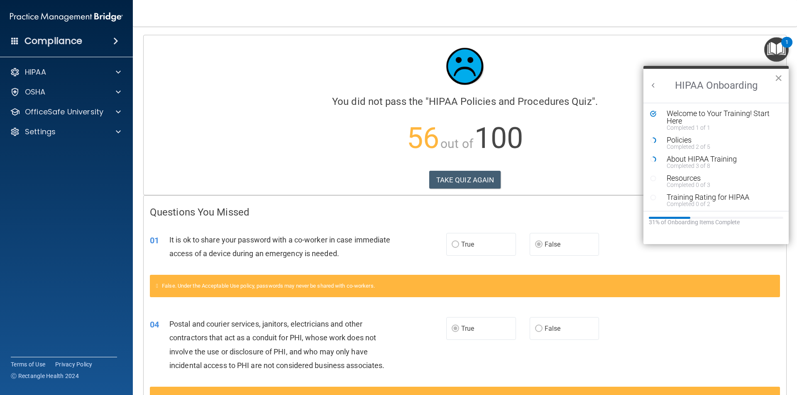
click at [778, 76] on button "×" at bounding box center [778, 77] width 8 height 13
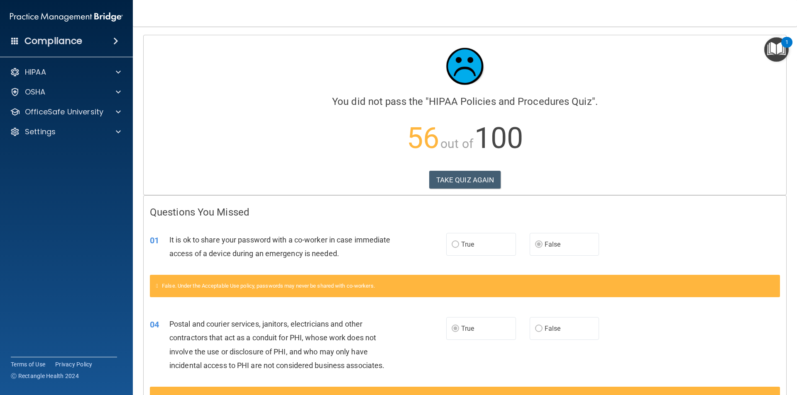
click at [781, 48] on img "Open Resource Center, 1 new notification" at bounding box center [776, 49] width 24 height 24
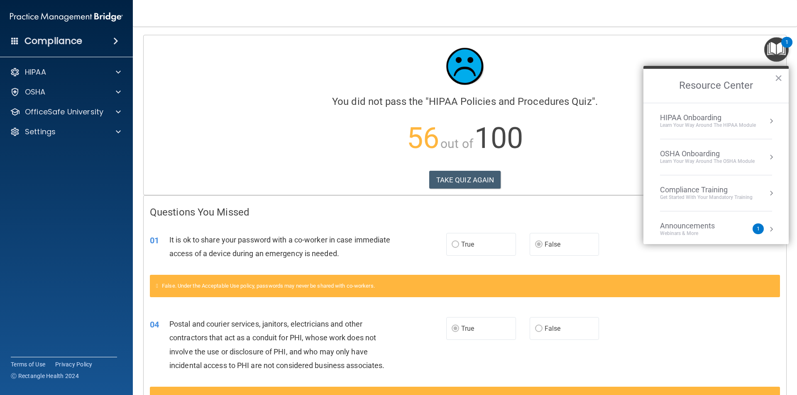
click at [721, 188] on div "Compliance Training" at bounding box center [706, 189] width 93 height 9
click at [710, 118] on div "HIPAA Training for Members" at bounding box center [696, 116] width 93 height 7
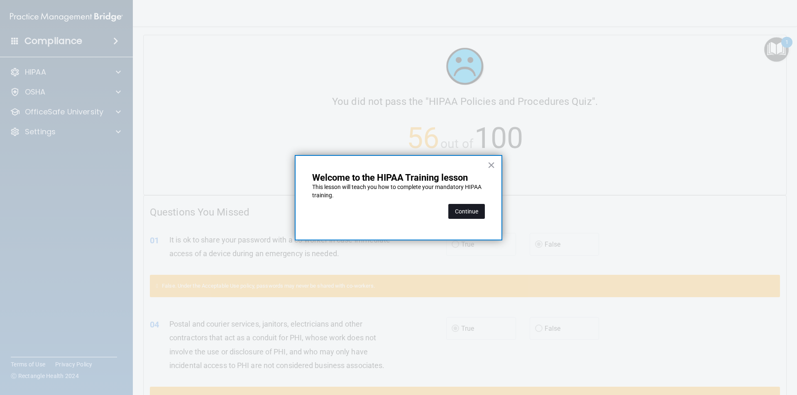
click at [481, 214] on button "Continue" at bounding box center [466, 211] width 37 height 15
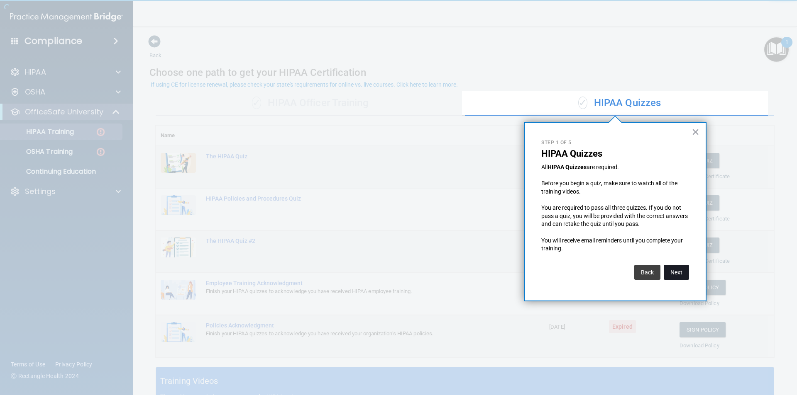
click at [671, 267] on button "Next" at bounding box center [676, 272] width 25 height 15
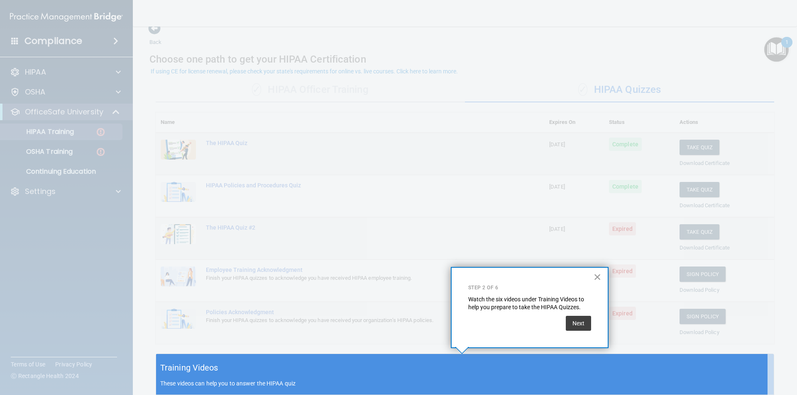
click at [598, 281] on button "×" at bounding box center [597, 277] width 8 height 13
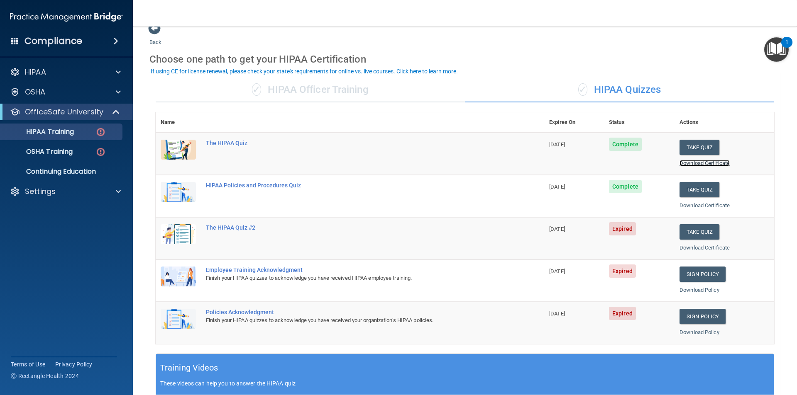
click at [684, 164] on link "Download Certificate" at bounding box center [704, 163] width 50 height 6
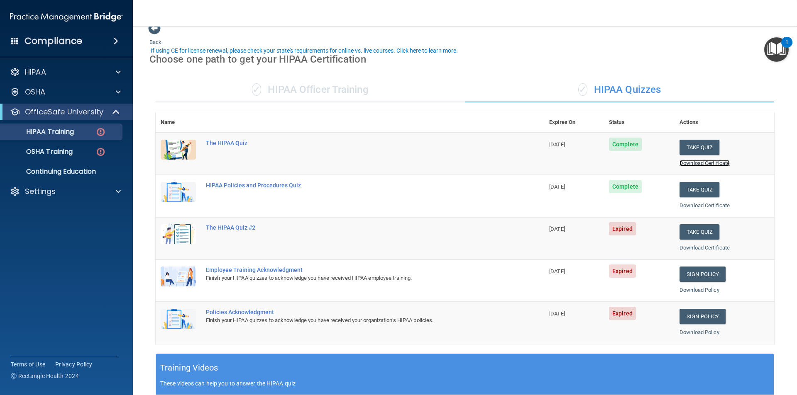
scroll to position [55, 0]
